Goal: Information Seeking & Learning: Learn about a topic

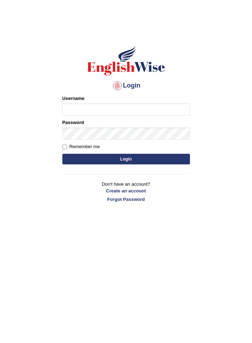
click at [155, 163] on button "Login" at bounding box center [125, 159] width 127 height 11
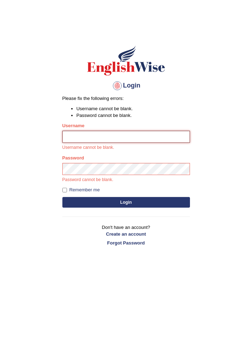
click at [159, 138] on input "Username" at bounding box center [125, 137] width 127 height 12
type input "varungabbi"
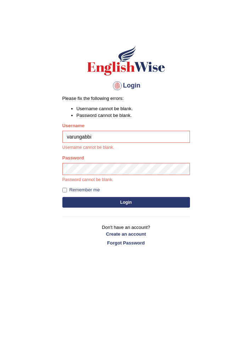
click at [62, 197] on button "Login" at bounding box center [125, 202] width 127 height 11
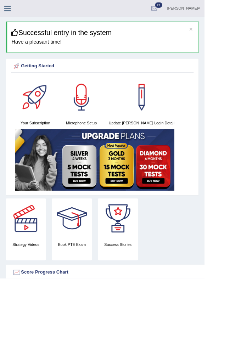
click at [12, 9] on icon at bounding box center [9, 10] width 8 height 9
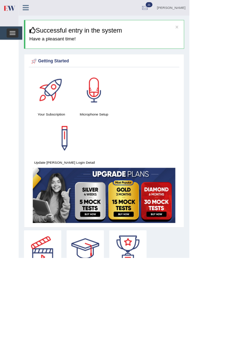
click at [16, 44] on span "button" at bounding box center [17, 44] width 8 height 1
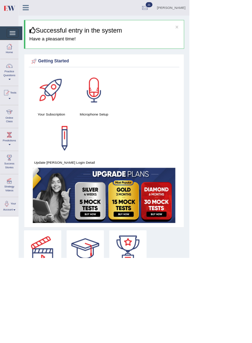
click at [10, 153] on div at bounding box center [12, 148] width 11 height 11
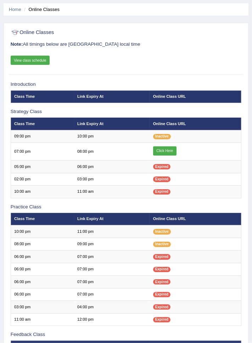
scroll to position [26, 0]
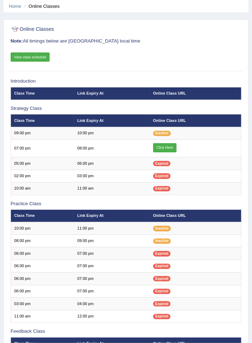
click at [166, 148] on link "Click Here" at bounding box center [164, 147] width 23 height 9
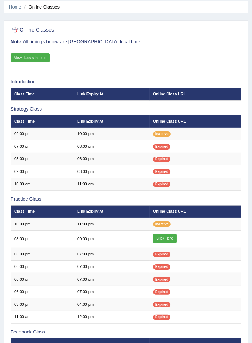
scroll to position [25, 0]
click at [40, 54] on link "View class schedule" at bounding box center [30, 57] width 39 height 9
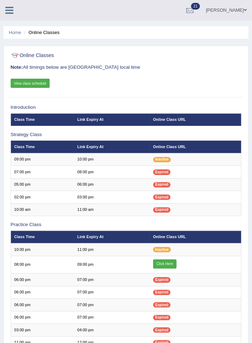
click at [15, 34] on link "Home" at bounding box center [15, 32] width 12 height 5
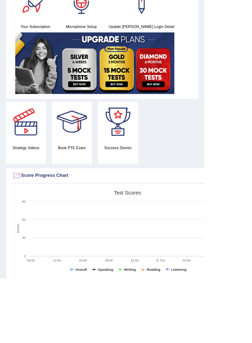
click at [34, 159] on div at bounding box center [32, 150] width 50 height 50
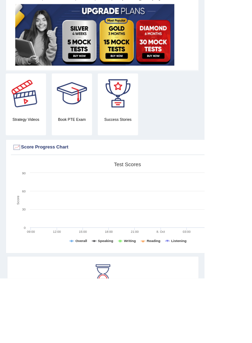
scroll to position [116, 0]
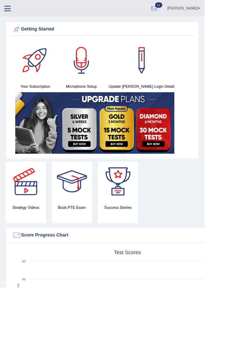
click at [89, 58] on div at bounding box center [100, 75] width 50 height 50
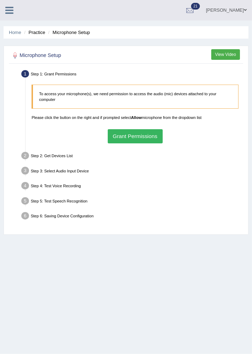
click at [10, 13] on icon at bounding box center [9, 10] width 8 height 9
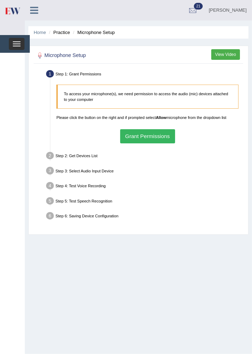
click at [17, 46] on span "button" at bounding box center [17, 46] width 8 height 1
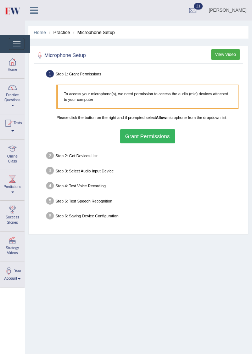
click at [12, 152] on div at bounding box center [12, 148] width 11 height 11
